Goal: Task Accomplishment & Management: Use online tool/utility

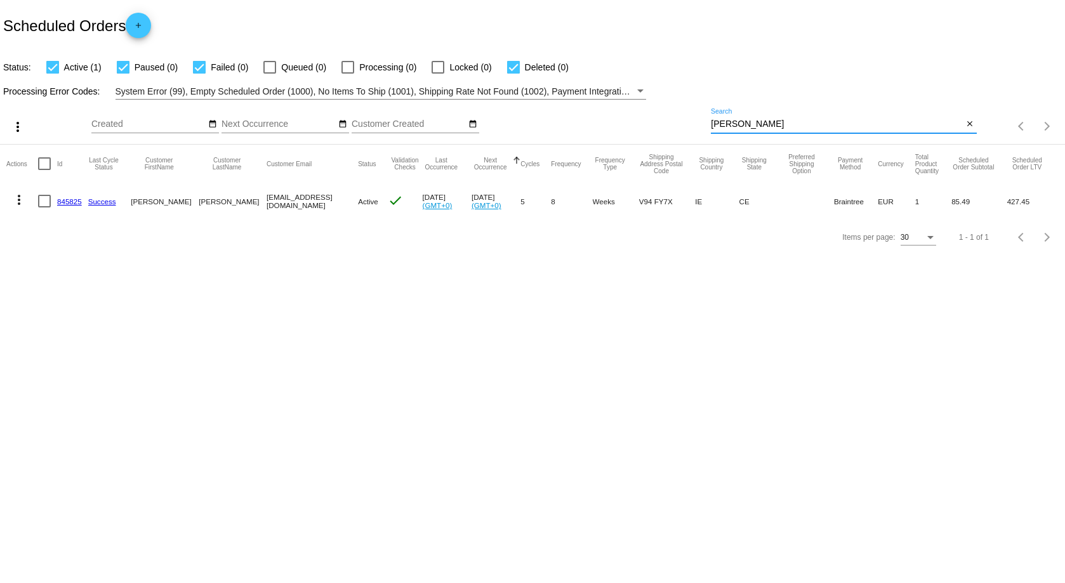
drag, startPoint x: 751, startPoint y: 125, endPoint x: 625, endPoint y: 105, distance: 127.9
click at [626, 105] on div "more_vert Sep Jan Feb Mar Apr 1" at bounding box center [532, 122] width 1065 height 45
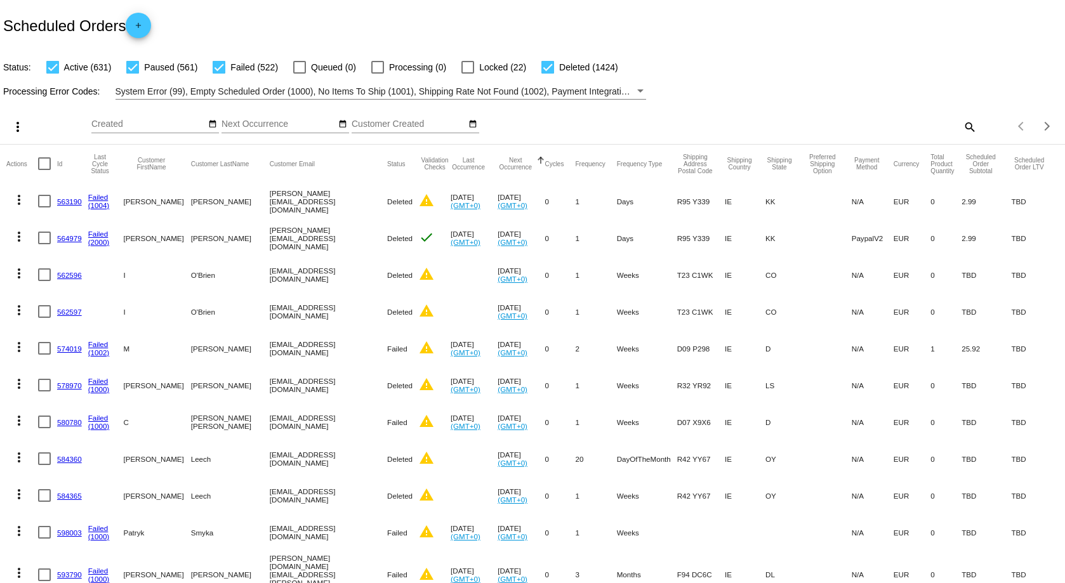
click at [961, 126] on mat-icon "search" at bounding box center [968, 127] width 15 height 20
click at [714, 124] on input "Search" at bounding box center [843, 124] width 265 height 10
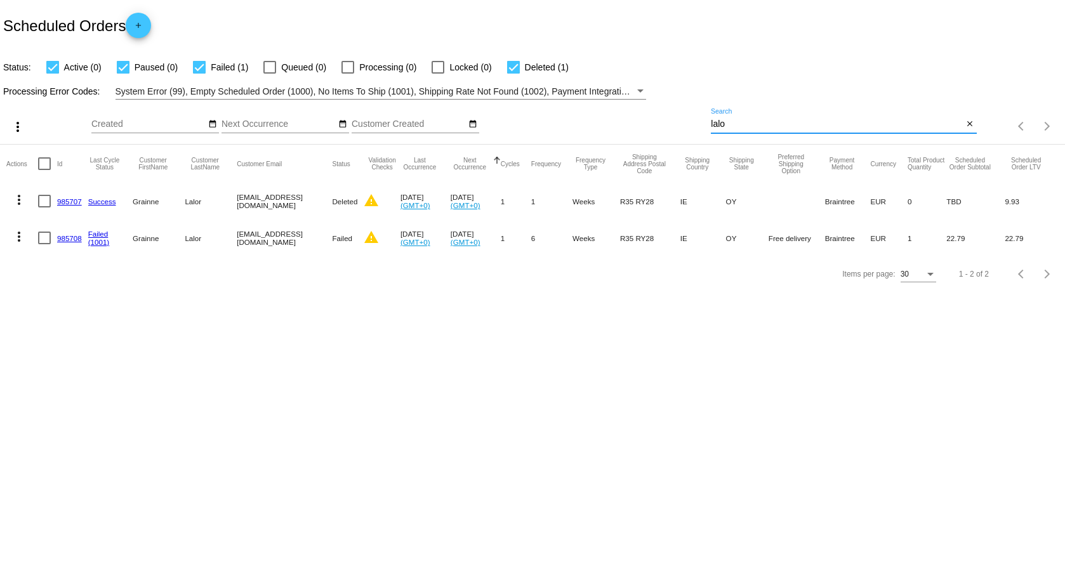
type input "lalor"
click at [67, 239] on link "985708" at bounding box center [69, 238] width 25 height 8
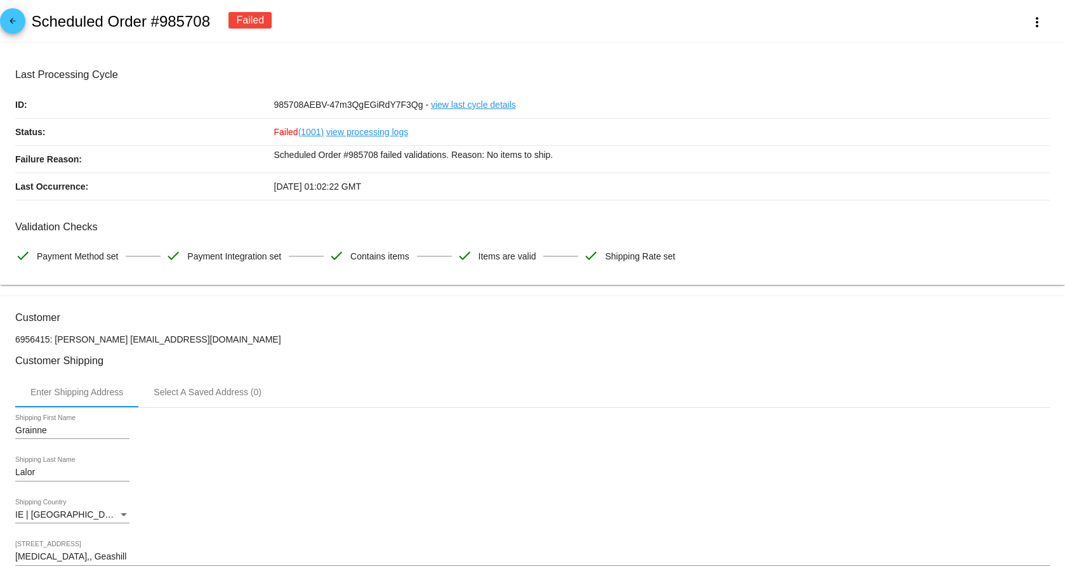
click at [348, 133] on link "view processing logs" at bounding box center [367, 132] width 82 height 27
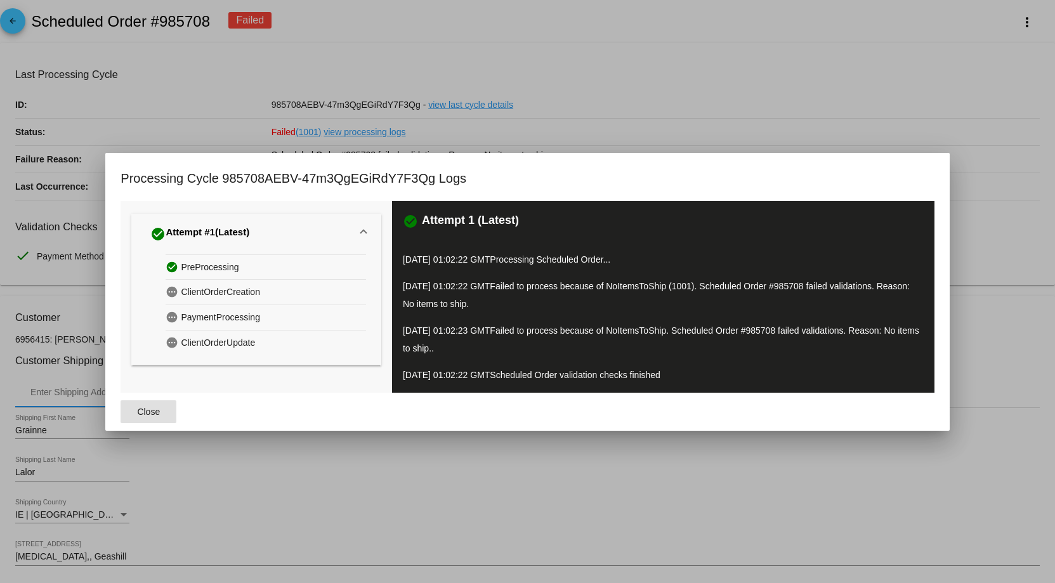
click at [129, 418] on button "Close" at bounding box center [149, 411] width 56 height 23
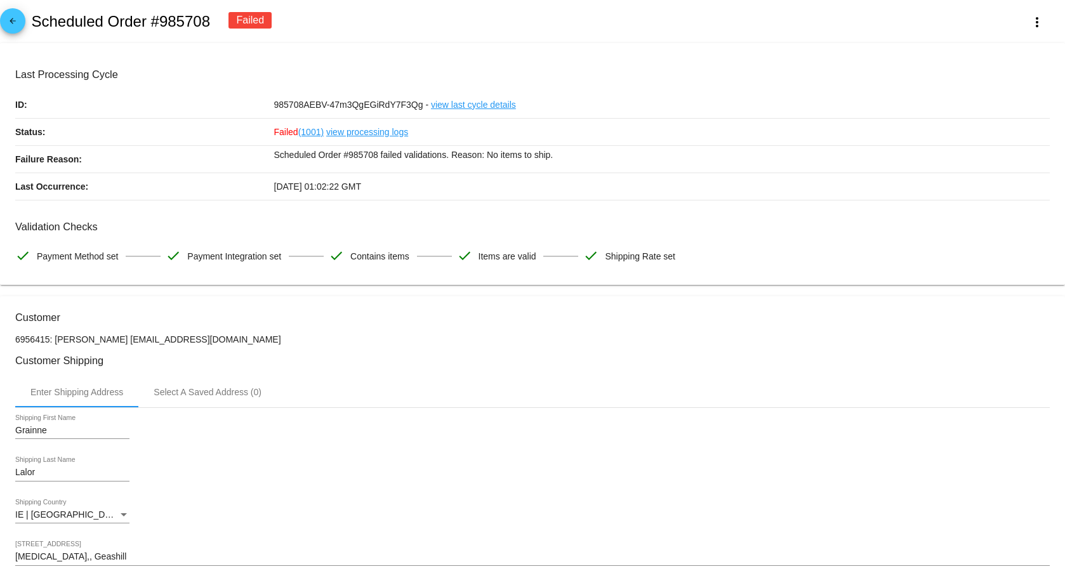
click at [352, 131] on link "view processing logs" at bounding box center [367, 132] width 82 height 27
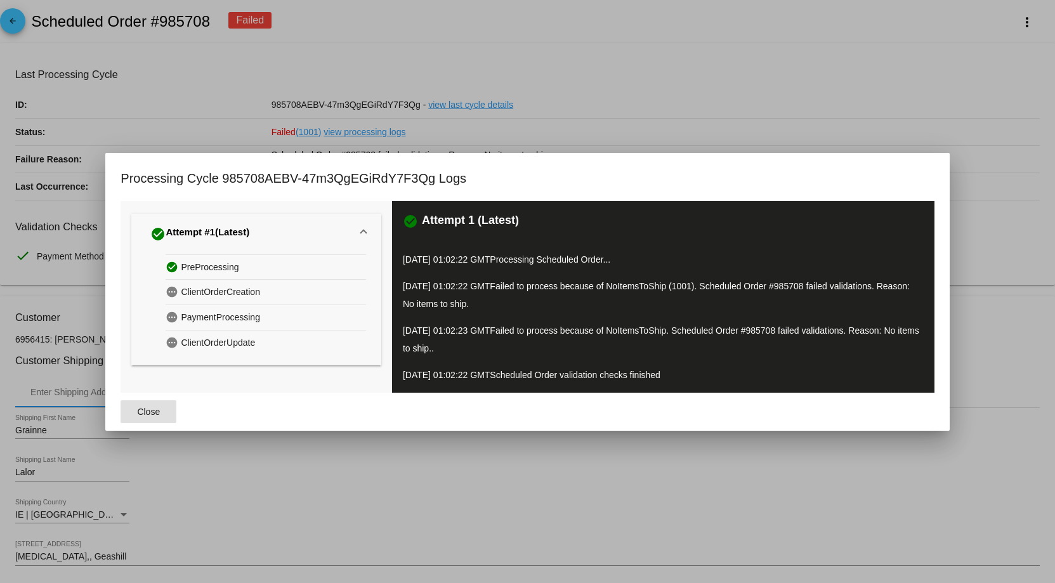
click at [896, 100] on div at bounding box center [527, 291] width 1055 height 583
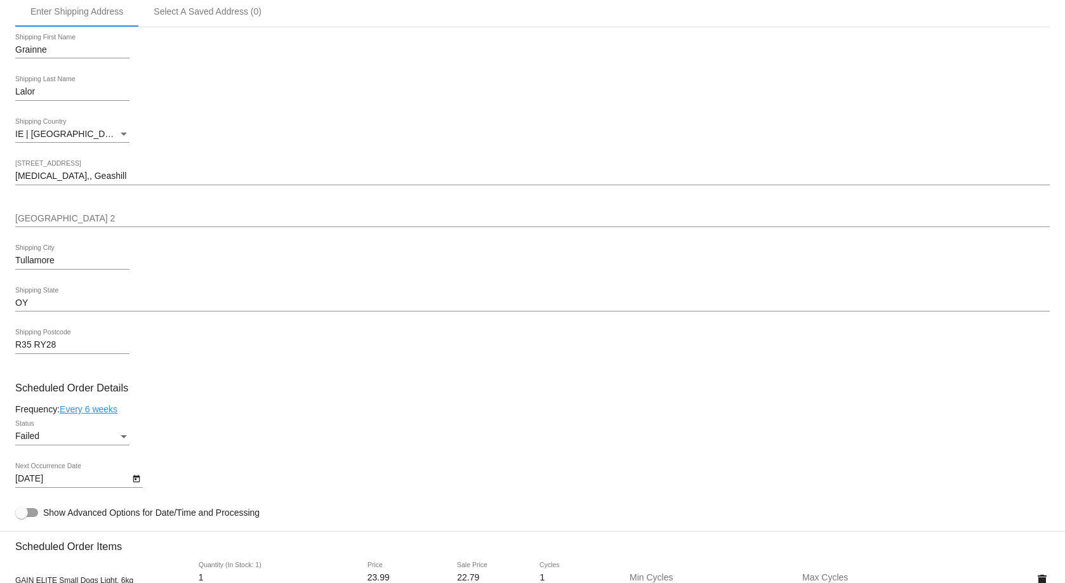
scroll to position [571, 0]
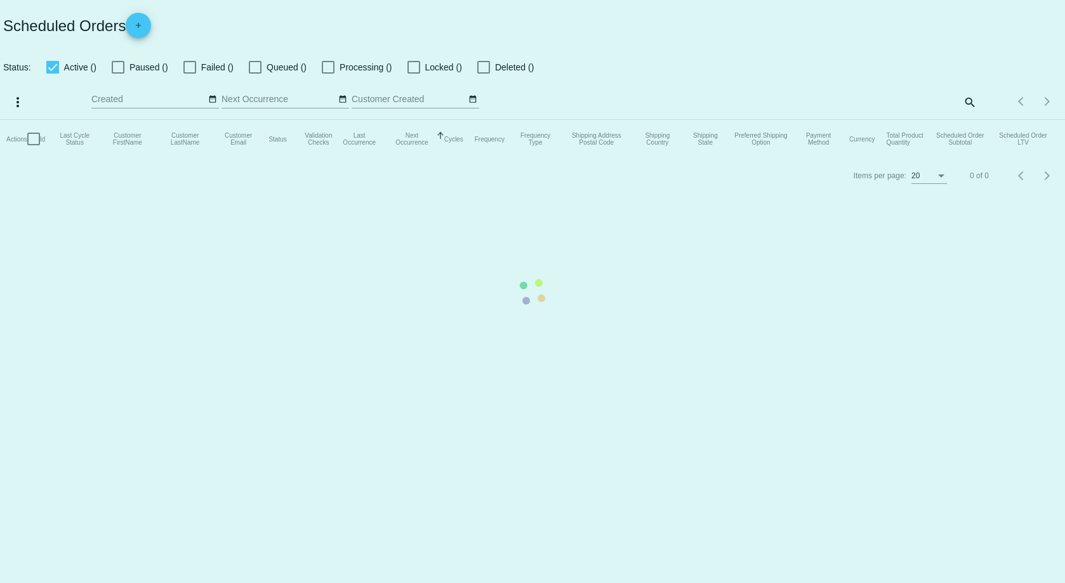
checkbox input "true"
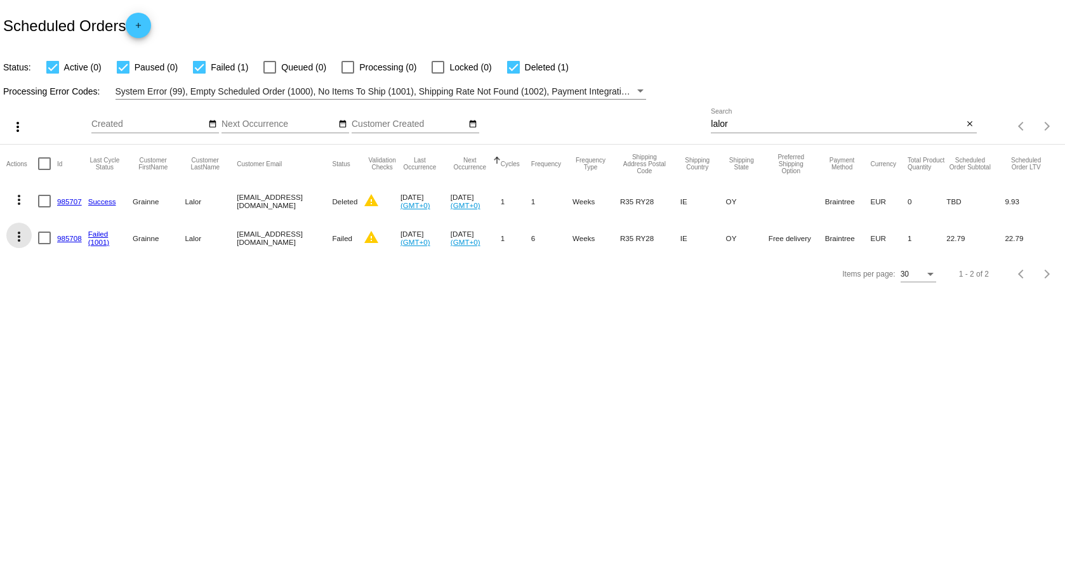
click at [18, 242] on mat-icon "more_vert" at bounding box center [18, 236] width 15 height 15
click at [276, 335] on div at bounding box center [532, 291] width 1065 height 583
click at [13, 236] on mat-icon "more_vert" at bounding box center [18, 236] width 15 height 15
click at [289, 351] on div at bounding box center [532, 291] width 1065 height 583
click at [16, 241] on mat-icon "more_vert" at bounding box center [18, 236] width 15 height 15
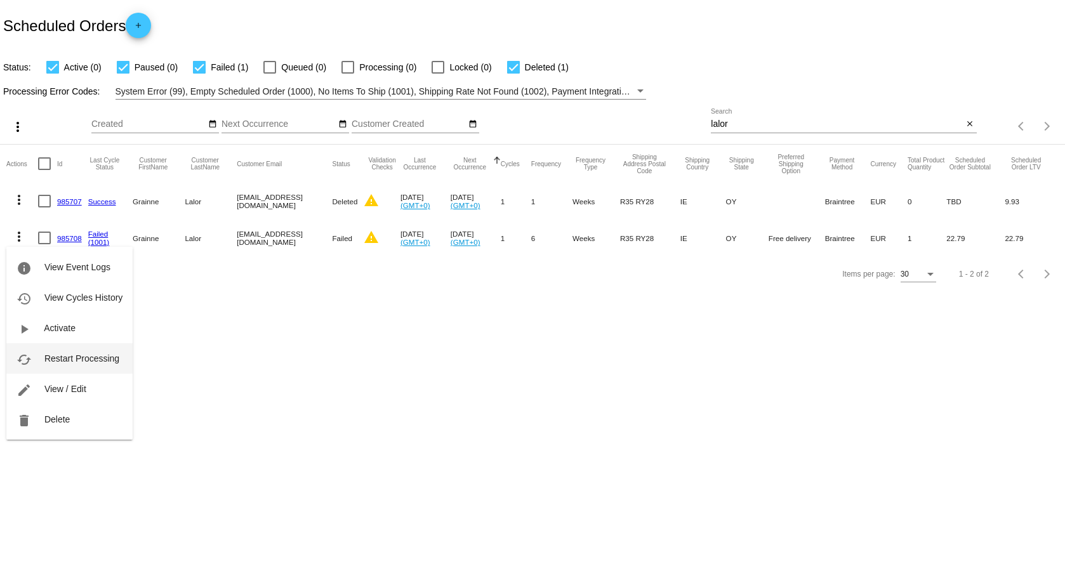
click at [91, 360] on span "Restart Processing" at bounding box center [81, 358] width 75 height 10
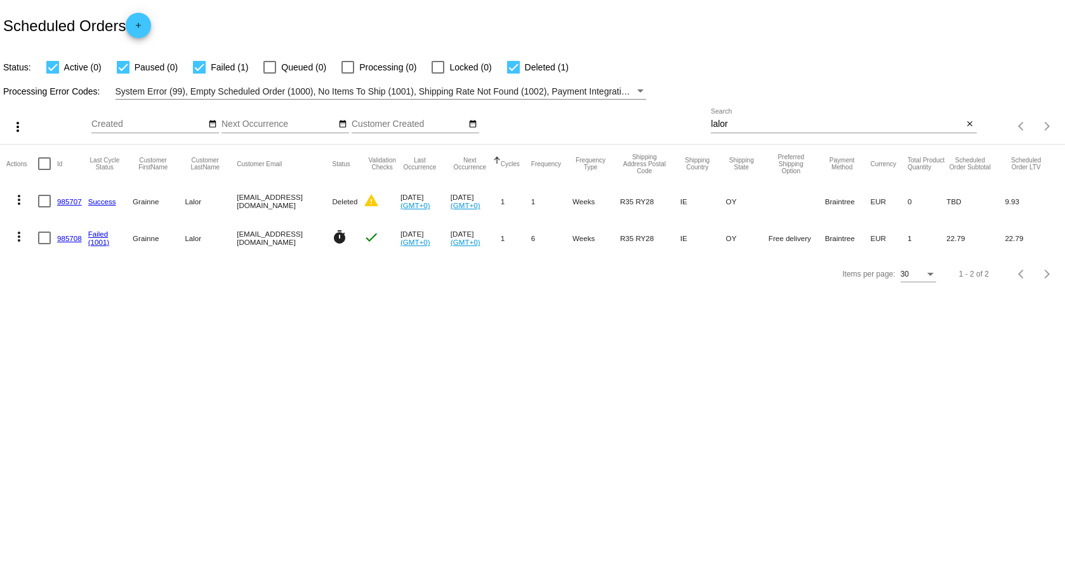
click at [74, 391] on body "Scheduled Orders add Status: Active (0) Paused (0) Failed (1) Queued (0) Proces…" at bounding box center [532, 291] width 1065 height 583
